Goal: Register for event/course

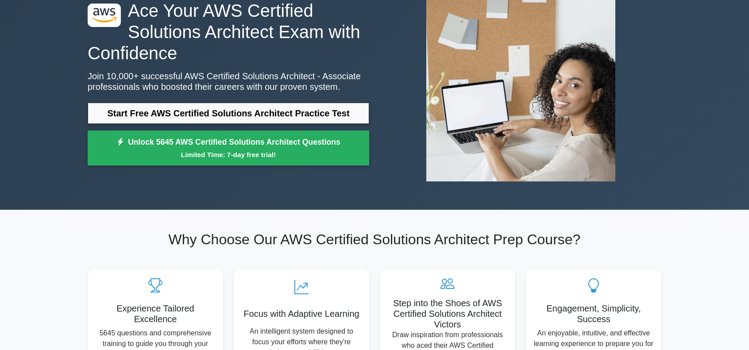
scroll to position [89, 0]
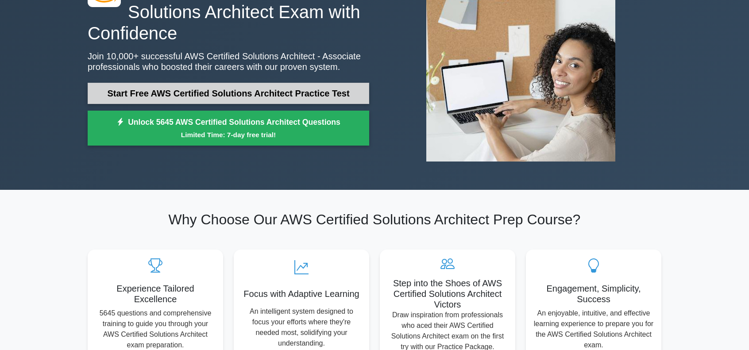
click at [216, 103] on link "Start Free AWS Certified Solutions Architect Practice Test" at bounding box center [229, 93] width 282 height 21
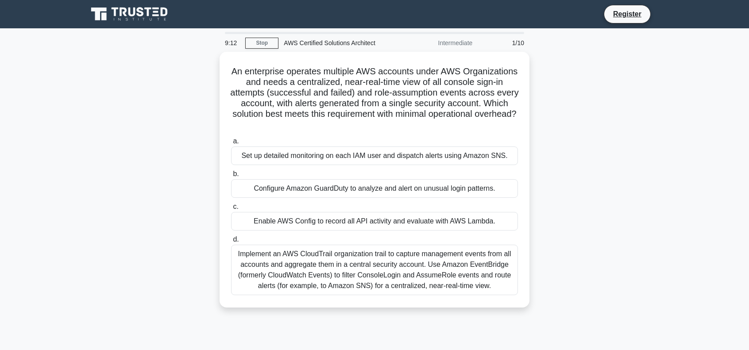
click at [339, 267] on div "Implement an AWS CloudTrail organization trail to capture management events fro…" at bounding box center [374, 270] width 287 height 50
click at [231, 243] on input "d. Implement an AWS CloudTrail organization trail to capture management events …" at bounding box center [231, 240] width 0 height 6
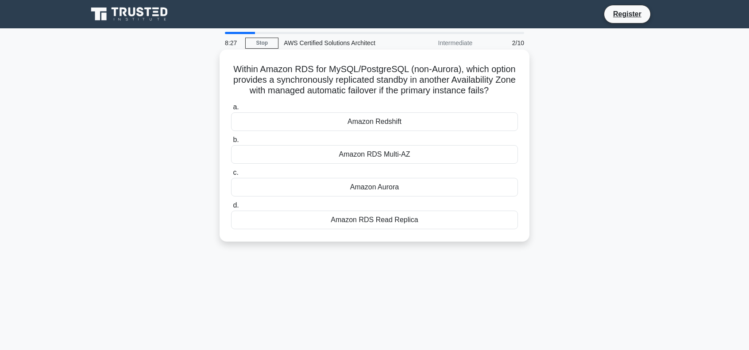
click at [375, 152] on div "Amazon RDS Multi-AZ" at bounding box center [374, 154] width 287 height 19
click at [231, 143] on input "b. Amazon RDS Multi-AZ" at bounding box center [231, 140] width 0 height 6
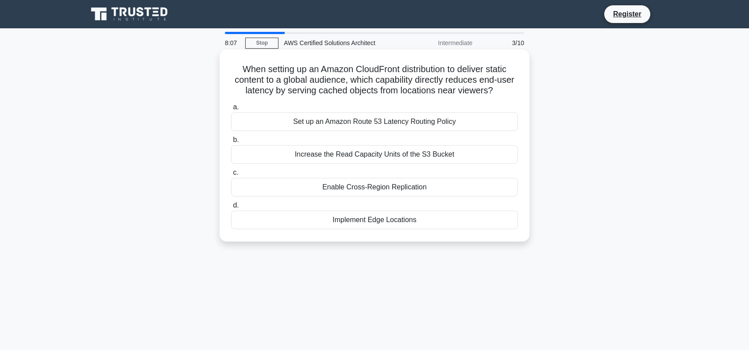
click at [354, 221] on div "Implement Edge Locations" at bounding box center [374, 220] width 287 height 19
click at [231, 209] on input "d. Implement Edge Locations" at bounding box center [231, 206] width 0 height 6
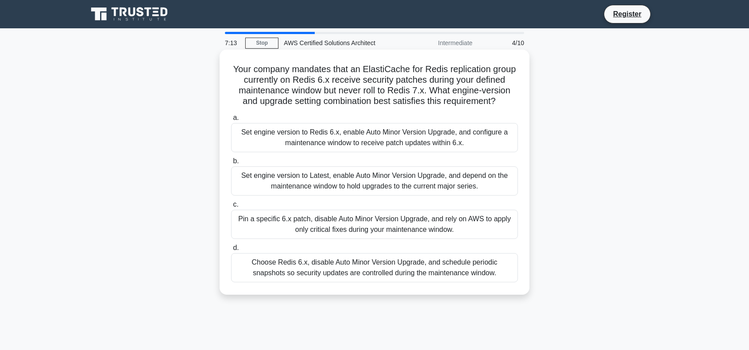
click at [399, 175] on div "Set engine version to Latest, enable Auto Minor Version Upgrade, and depend on …" at bounding box center [374, 180] width 287 height 29
click at [231, 164] on input "b. Set engine version to Latest, enable Auto Minor Version Upgrade, and depend …" at bounding box center [231, 161] width 0 height 6
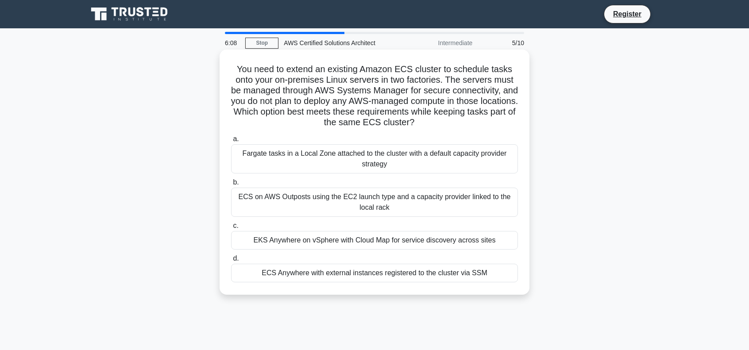
click at [394, 212] on div "ECS on AWS Outposts using the EC2 launch type and a capacity provider linked to…" at bounding box center [374, 202] width 287 height 29
click at [231, 185] on input "b. ECS on AWS Outposts using the EC2 launch type and a capacity provider linked…" at bounding box center [231, 183] width 0 height 6
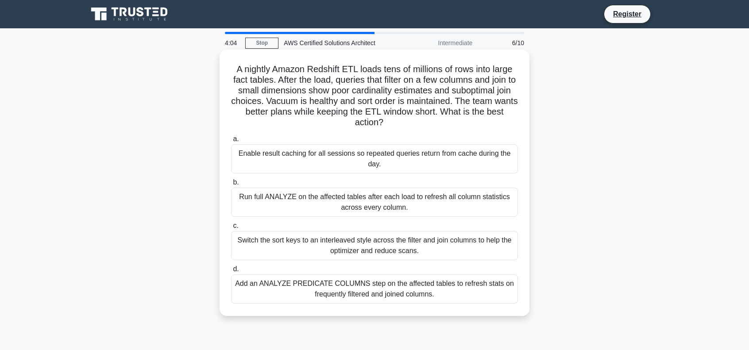
click at [302, 156] on div "Enable result caching for all sessions so repeated queries return from cache du…" at bounding box center [374, 158] width 287 height 29
click at [231, 142] on input "a. Enable result caching for all sessions so repeated queries return from cache…" at bounding box center [231, 139] width 0 height 6
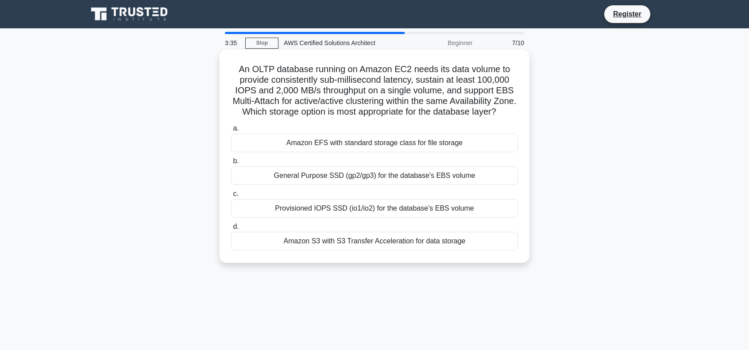
click at [319, 213] on div "Provisioned IOPS SSD (io1/io2) for the database's EBS volume" at bounding box center [374, 208] width 287 height 19
click at [231, 197] on input "c. Provisioned IOPS SSD (io1/io2) for the database's EBS volume" at bounding box center [231, 194] width 0 height 6
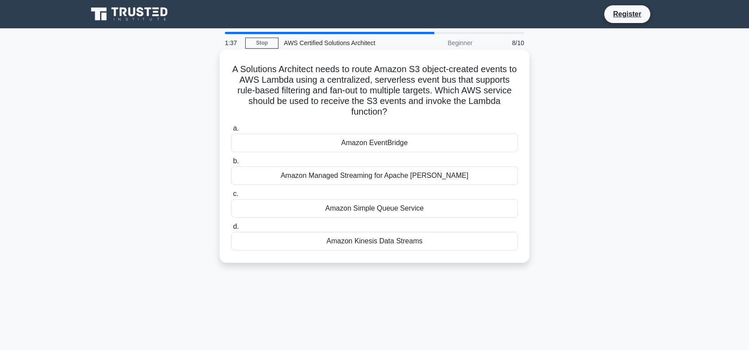
click at [344, 148] on div "Amazon EventBridge" at bounding box center [374, 143] width 287 height 19
click at [231, 131] on input "a. Amazon EventBridge" at bounding box center [231, 129] width 0 height 6
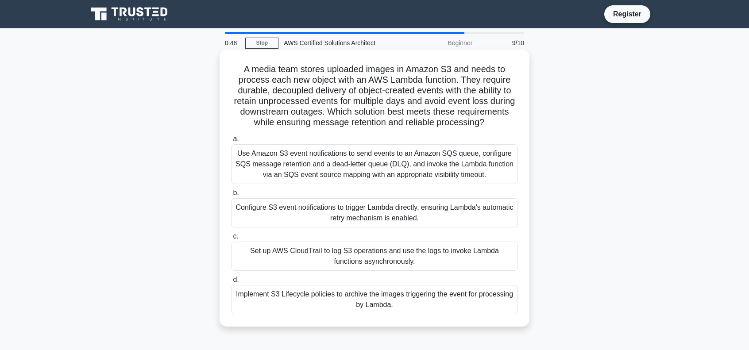
click at [305, 148] on div "Use Amazon S3 event notifications to send events to an Amazon SQS queue, config…" at bounding box center [374, 164] width 287 height 40
click at [231, 142] on input "a. Use Amazon S3 event notifications to send events to an Amazon SQS queue, con…" at bounding box center [231, 139] width 0 height 6
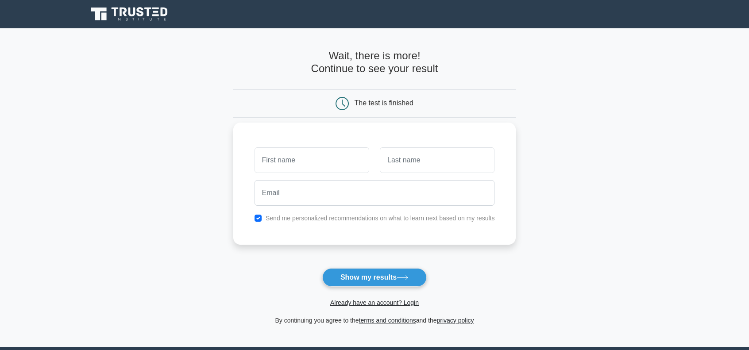
click at [262, 219] on div "Send me personalized recommendations on what to learn next based on my results" at bounding box center [374, 218] width 251 height 11
click at [262, 219] on input "checkbox" at bounding box center [258, 218] width 7 height 7
checkbox input "false"
click at [296, 157] on input "text" at bounding box center [312, 160] width 115 height 26
type input "sfs"
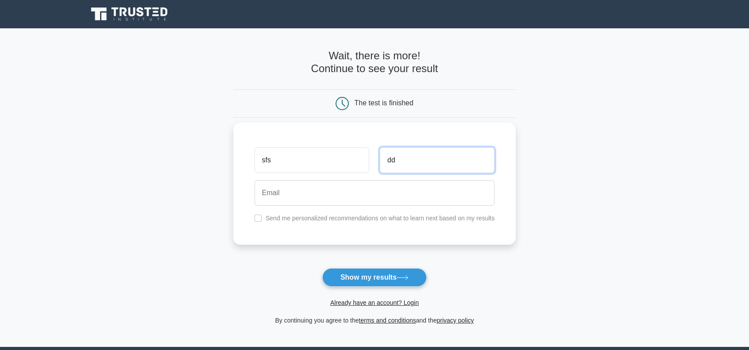
type input "dd"
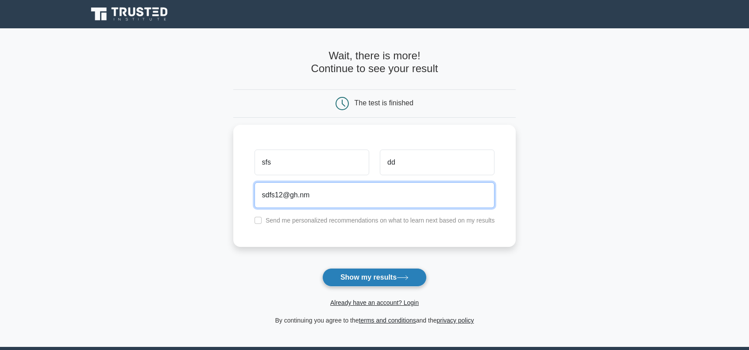
type input "sdfs12@gh.nm"
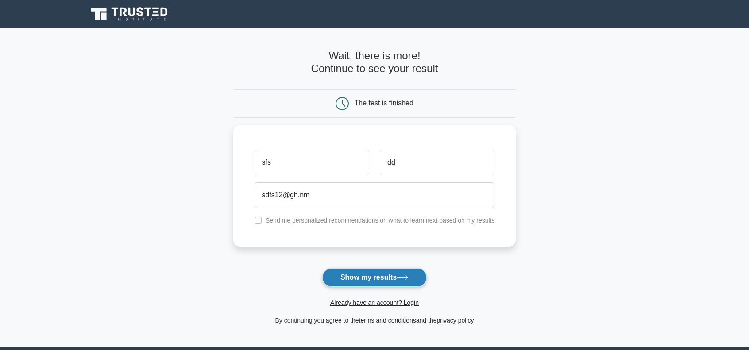
click at [337, 275] on button "Show my results" at bounding box center [374, 277] width 104 height 19
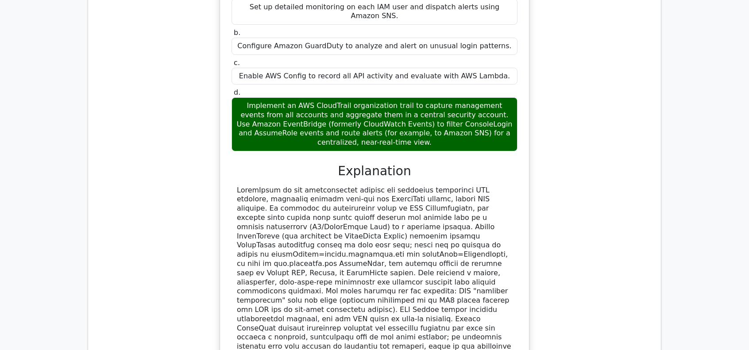
scroll to position [873, 0]
